Goal: Contribute content

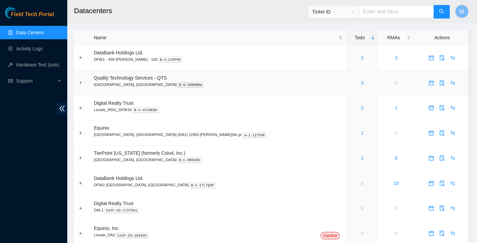
click at [349, 82] on div "3" at bounding box center [361, 82] width 25 height 7
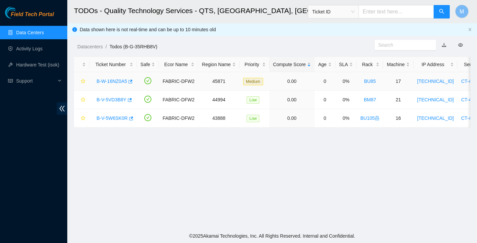
click at [118, 82] on link "B-W-16NZ0A5" at bounding box center [111, 81] width 31 height 5
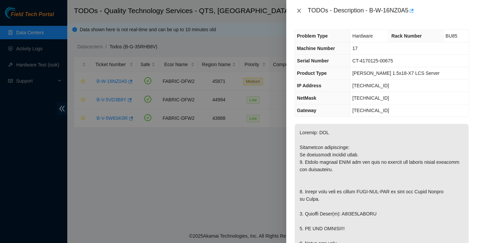
click at [299, 11] on icon "close" at bounding box center [299, 11] width 4 height 4
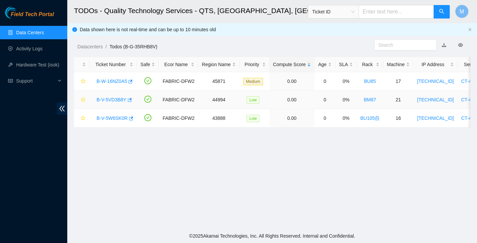
click at [115, 100] on link "B-V-5VD3B8Y" at bounding box center [111, 99] width 30 height 5
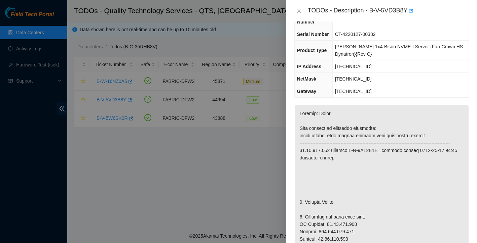
scroll to position [95, 0]
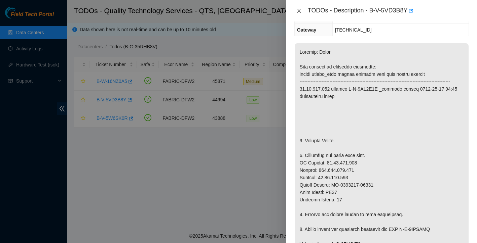
click at [299, 9] on icon "close" at bounding box center [299, 11] width 4 height 4
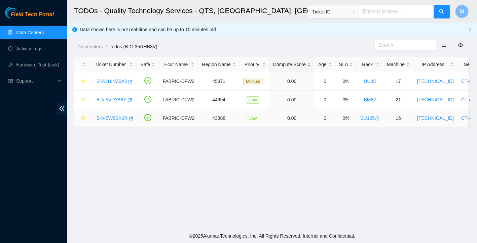
click at [112, 117] on link "B-V-5W6SK0R" at bounding box center [111, 118] width 31 height 5
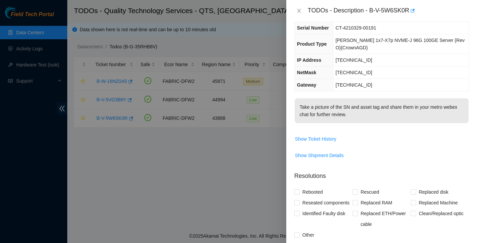
scroll to position [33, 0]
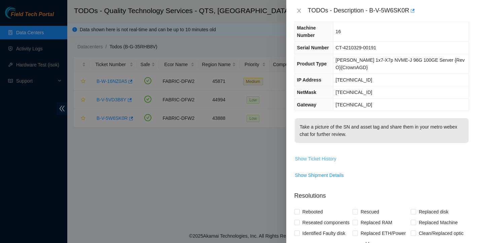
click at [326, 157] on span "Show Ticket History" at bounding box center [315, 158] width 41 height 7
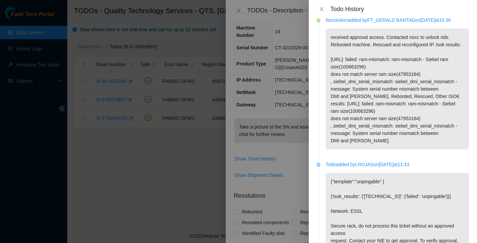
scroll to position [52, 0]
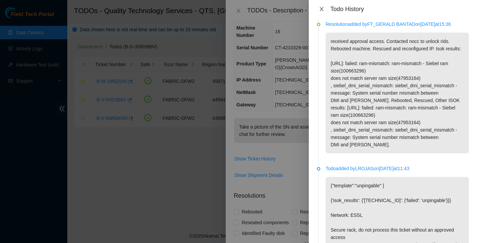
click at [321, 10] on icon "close" at bounding box center [321, 8] width 5 height 5
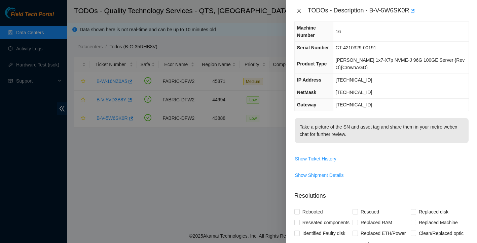
click at [300, 11] on icon "close" at bounding box center [298, 10] width 5 height 5
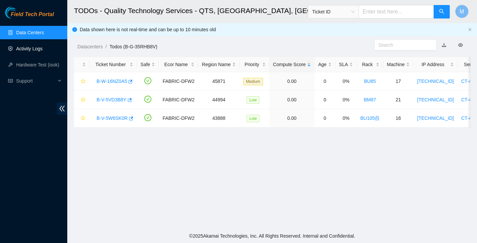
click at [35, 47] on link "Activity Logs" at bounding box center [29, 48] width 27 height 5
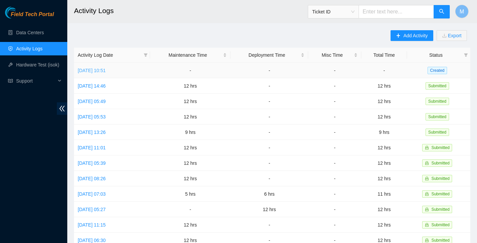
click at [106, 72] on link "Thu, 25 Sep 2025 10:51" at bounding box center [92, 70] width 28 height 5
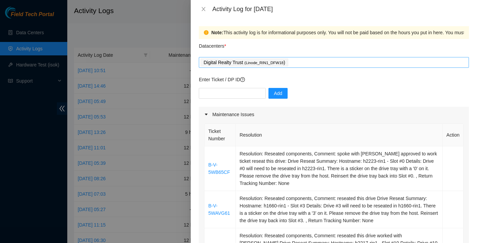
click at [315, 64] on div "Digital Realty Trust ( Linode_RIN1_DFW18 )" at bounding box center [333, 62] width 266 height 9
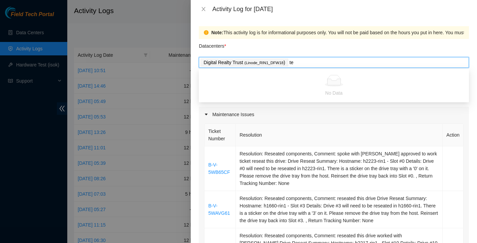
type input "t"
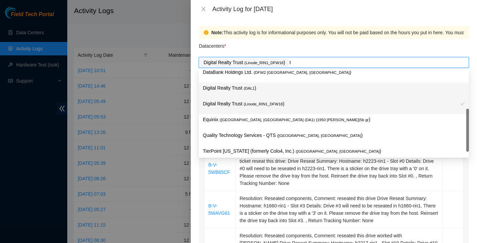
scroll to position [22, 0]
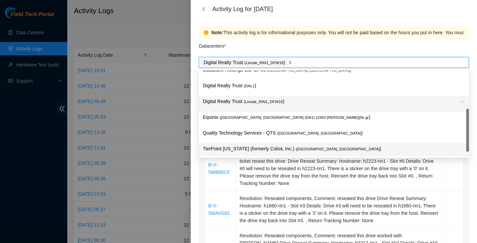
click at [283, 152] on p "TierPoint Texas (formerly Colo4, Inc.) ( Dallas, TX )" at bounding box center [334, 149] width 262 height 8
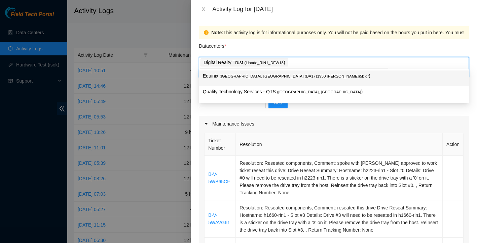
scroll to position [0, 0]
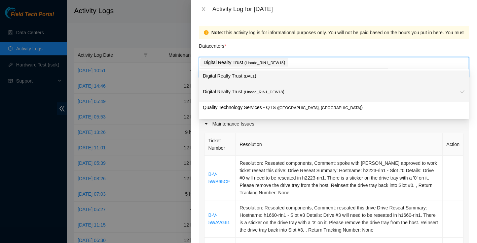
type input "i"
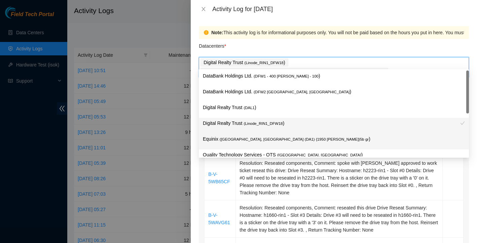
scroll to position [1, 0]
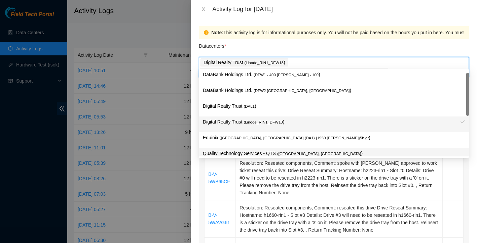
click at [278, 150] on div "Quality Technology Services - QTS ( Irving, TX )" at bounding box center [334, 156] width 270 height 16
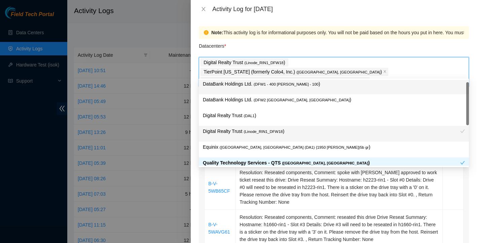
click at [375, 45] on div "Datacenters *" at bounding box center [334, 48] width 270 height 18
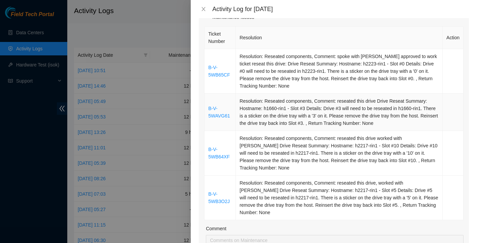
scroll to position [117, 0]
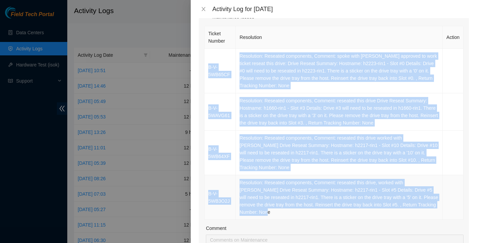
drag, startPoint x: 207, startPoint y: 43, endPoint x: 330, endPoint y: 209, distance: 206.4
click at [330, 209] on tbody "B-V-5WB65CF Resolution: Reseated components, Comment: spoke with Alex Abelson a…" at bounding box center [333, 134] width 259 height 171
copy tbody "B-V-5WB65CF Resolution: Reseated components, Comment: spoke with Alex Abelson a…"
click at [286, 120] on td "Resolution: Reseated components, Comment: reseated this drive Drive Reseat Summ…" at bounding box center [339, 111] width 207 height 37
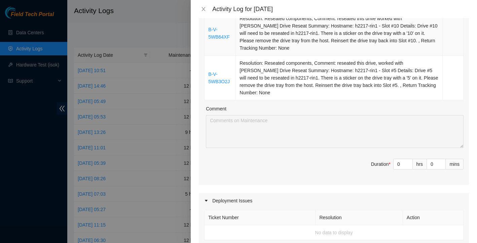
scroll to position [255, 0]
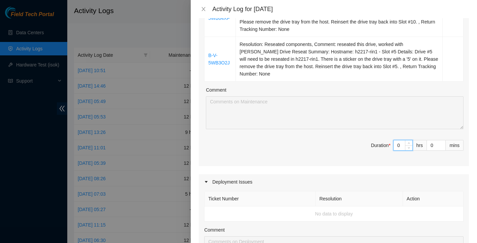
click at [401, 140] on input "0" at bounding box center [402, 145] width 19 height 10
type input "1"
click at [408, 142] on icon "up" at bounding box center [408, 143] width 2 height 2
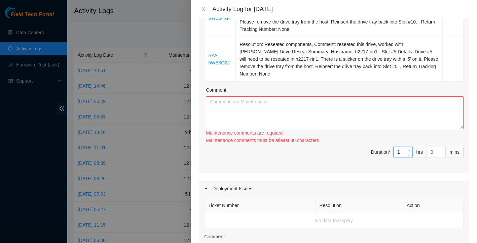
type input "2"
click at [408, 149] on icon "up" at bounding box center [408, 150] width 2 height 2
click at [408, 135] on div "Ticket Number Resolution Action B-V-5WB65CF Resolution: Reseated components, Co…" at bounding box center [334, 29] width 270 height 287
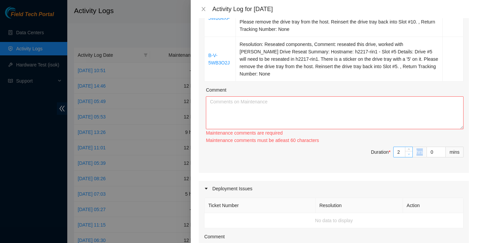
type input "1"
click at [408, 152] on span "down" at bounding box center [409, 154] width 4 height 4
type input "2"
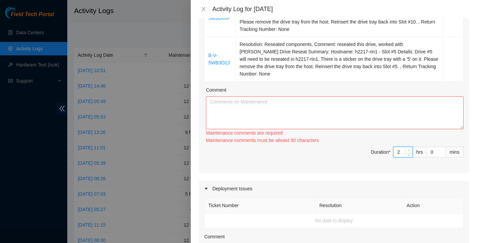
click at [408, 149] on icon "up" at bounding box center [408, 150] width 2 height 2
type input "3"
click at [408, 149] on icon "up" at bounding box center [408, 150] width 2 height 2
type input "4"
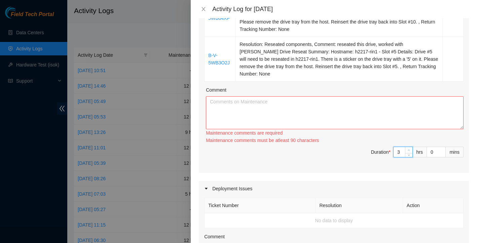
type input "4"
click at [408, 149] on span "up" at bounding box center [409, 151] width 4 height 4
type input "5"
click at [408, 149] on span "up" at bounding box center [409, 151] width 4 height 4
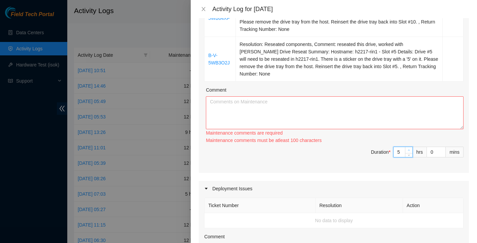
type input "6"
click at [408, 149] on span "up" at bounding box center [409, 151] width 4 height 4
type input "7"
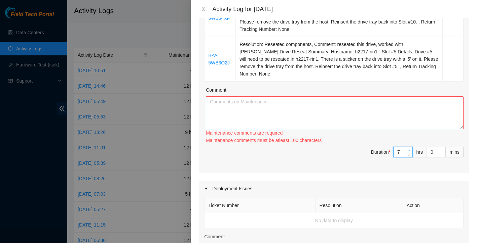
click at [408, 149] on span "up" at bounding box center [409, 151] width 4 height 4
type input "8"
click at [408, 149] on span "up" at bounding box center [409, 151] width 4 height 4
type input "9"
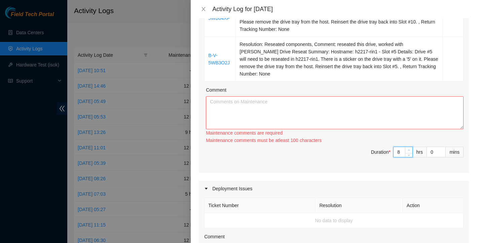
type input "9"
click at [408, 149] on span "up" at bounding box center [409, 151] width 4 height 4
type input "10"
click at [408, 149] on span "up" at bounding box center [409, 151] width 4 height 4
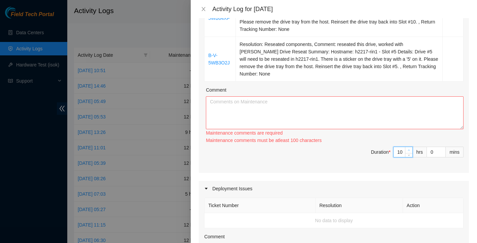
type input "11"
click at [408, 149] on span "up" at bounding box center [409, 151] width 4 height 4
type input "12"
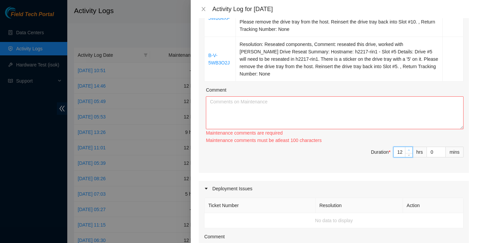
click at [408, 149] on span "up" at bounding box center [409, 151] width 4 height 4
click at [359, 105] on textarea "Comment" at bounding box center [334, 112] width 257 height 33
paste textarea "Activity Log – Thursday, September 25th Morning – QTS Irving I started the day …"
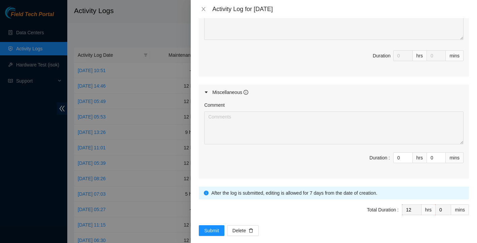
scroll to position [484, 0]
type textarea "Activity Log – Thursday, September 25th Morning – QTS Irving I started the day …"
click at [213, 227] on span "Submit" at bounding box center [211, 230] width 15 height 7
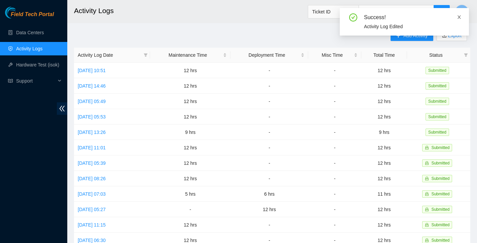
click at [458, 17] on icon "close" at bounding box center [458, 16] width 3 height 3
